Goal: Find specific page/section: Find specific page/section

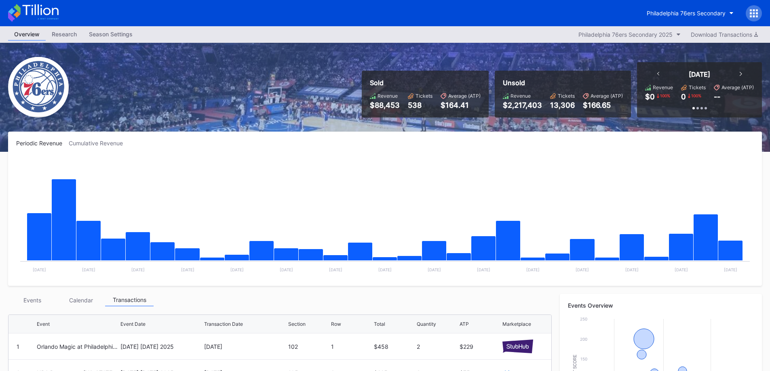
scroll to position [81, 0]
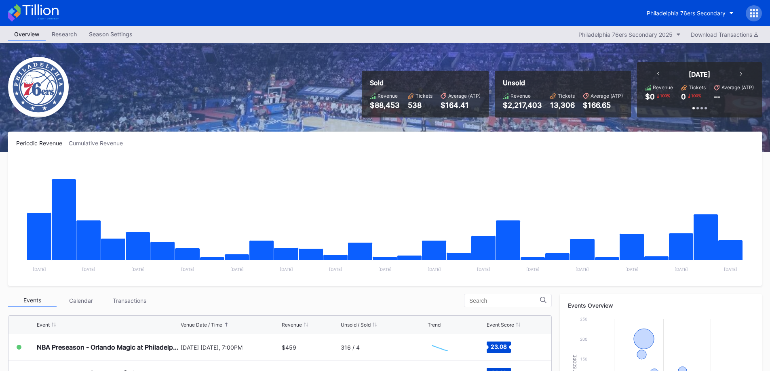
scroll to position [202, 0]
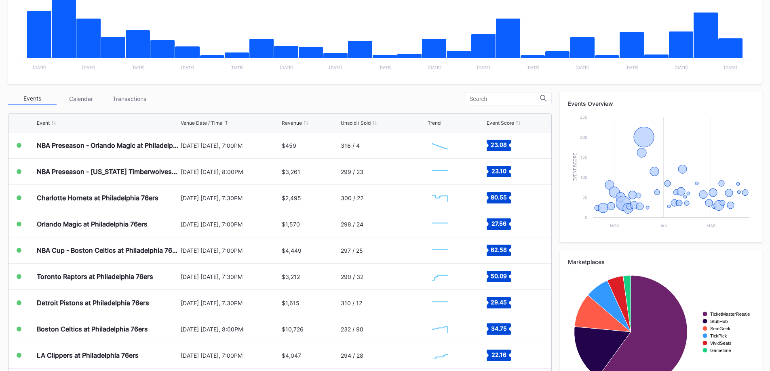
click at [117, 102] on div "Transactions" at bounding box center [129, 99] width 48 height 13
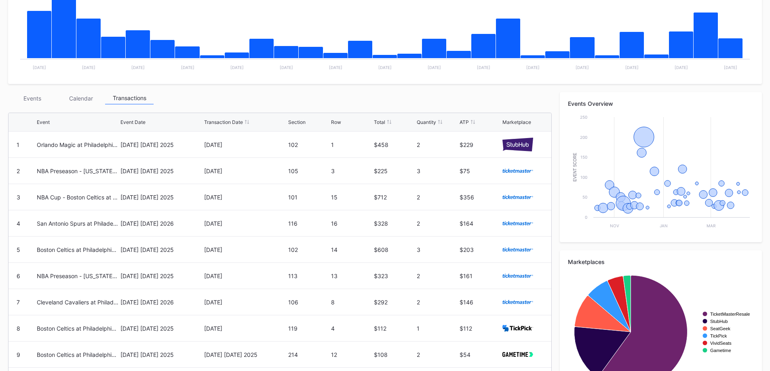
click at [44, 96] on div "Events" at bounding box center [32, 98] width 48 height 13
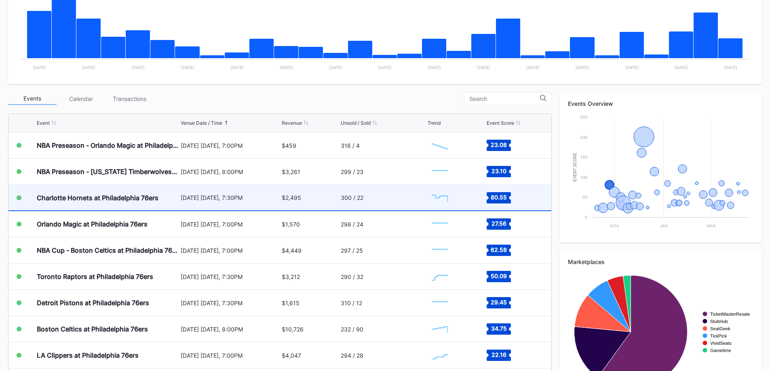
click at [144, 201] on div "Charlotte Hornets at Philadelphia 76ers" at bounding box center [98, 198] width 122 height 8
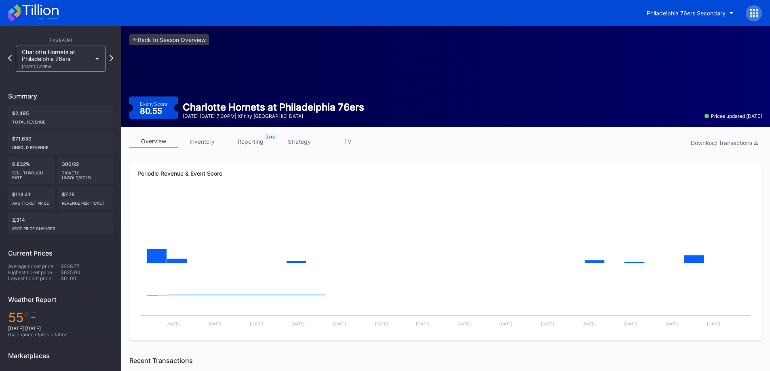
click at [212, 143] on link "inventory" at bounding box center [202, 141] width 48 height 13
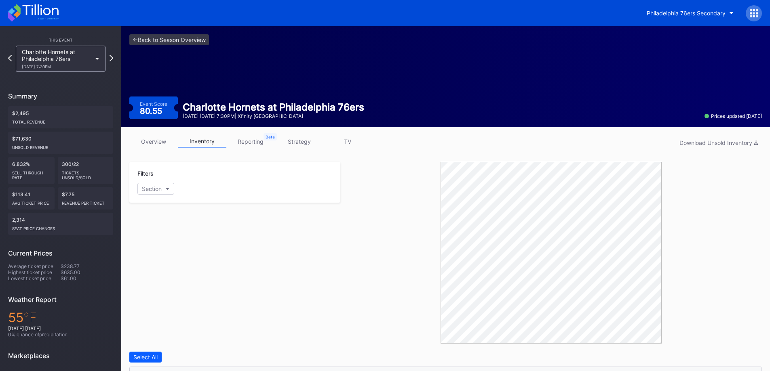
click at [145, 139] on link "overview" at bounding box center [153, 141] width 48 height 13
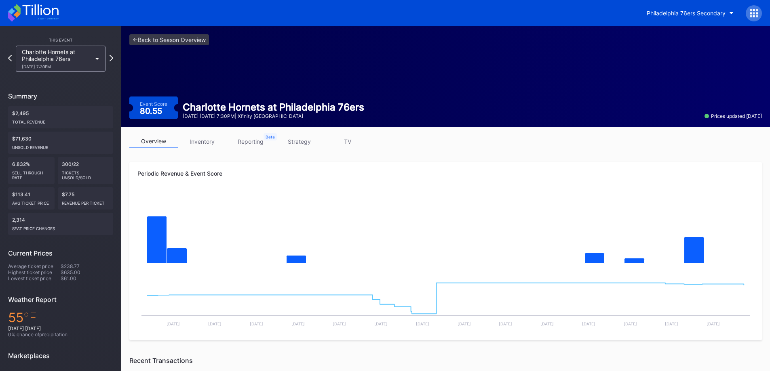
click at [150, 147] on link "overview" at bounding box center [153, 141] width 48 height 13
click at [59, 20] on div "Philadelphia 76ers Secondary" at bounding box center [385, 13] width 770 height 26
click at [59, 16] on div "Philadelphia 76ers Secondary" at bounding box center [385, 13] width 770 height 26
click at [57, 14] on icon at bounding box center [33, 13] width 51 height 18
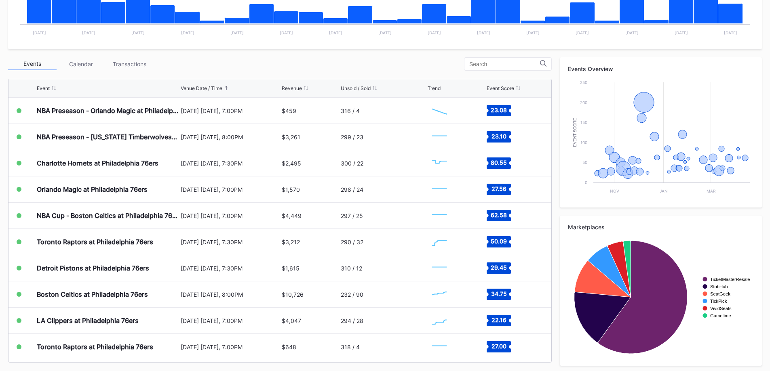
scroll to position [240, 0]
